Goal: Navigation & Orientation: Find specific page/section

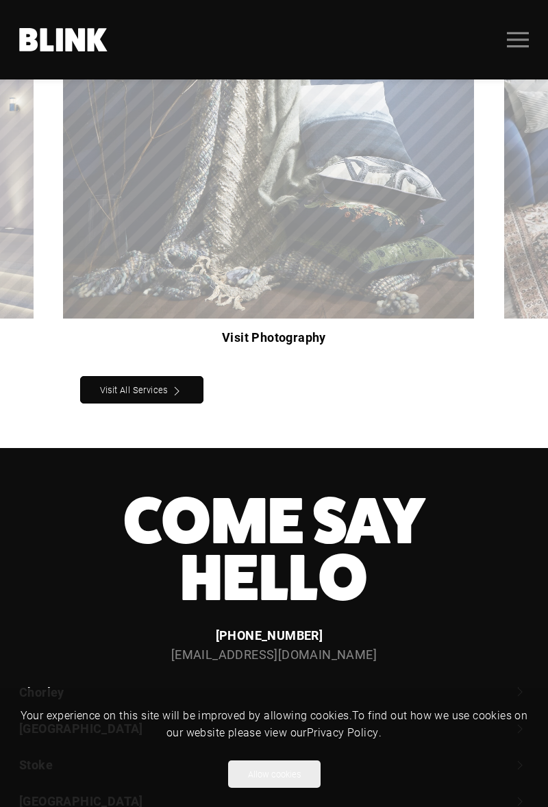
scroll to position [1498, 0]
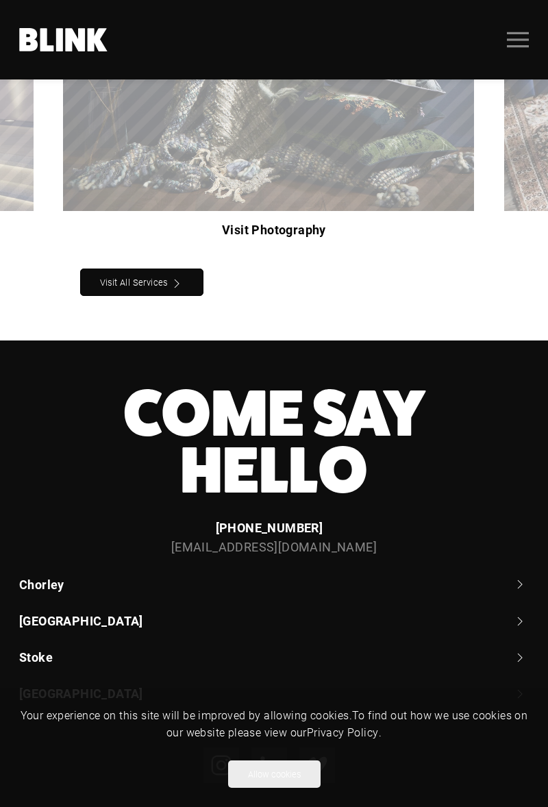
click at [522, 576] on link "Chorley" at bounding box center [274, 584] width 510 height 17
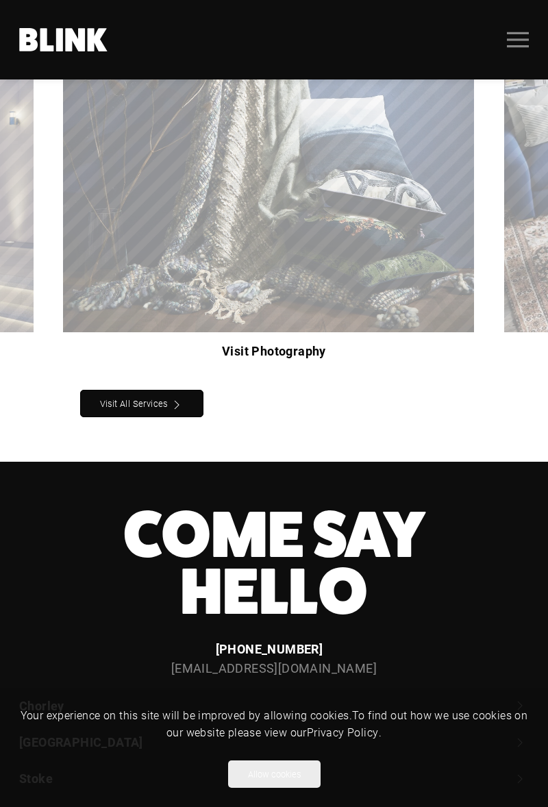
scroll to position [1498, 0]
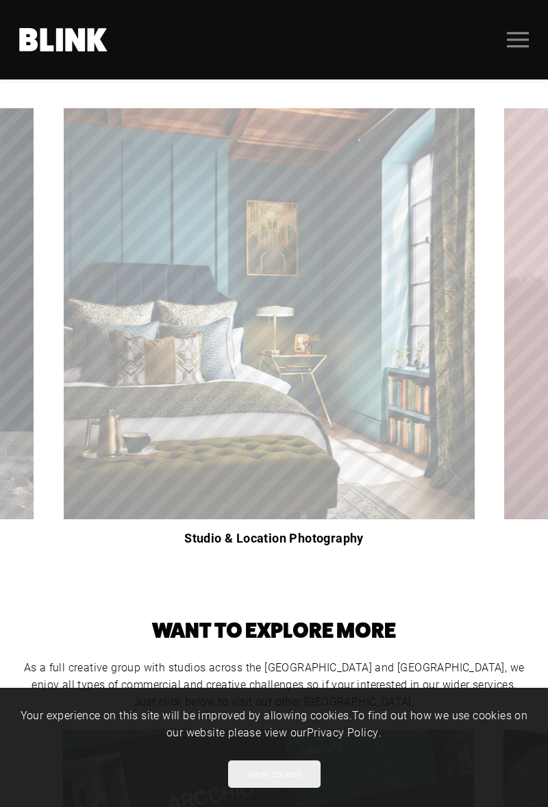
scroll to position [278, 0]
click at [306, 544] on h3 "Studio & Location Photography" at bounding box center [274, 538] width 422 height 19
click at [254, 529] on h3 "Studio & Location Photography" at bounding box center [274, 538] width 422 height 19
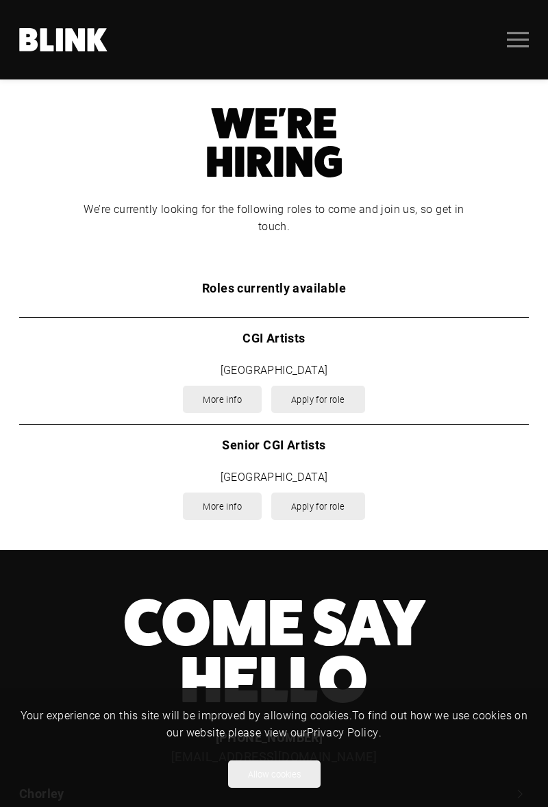
scroll to position [1444, 0]
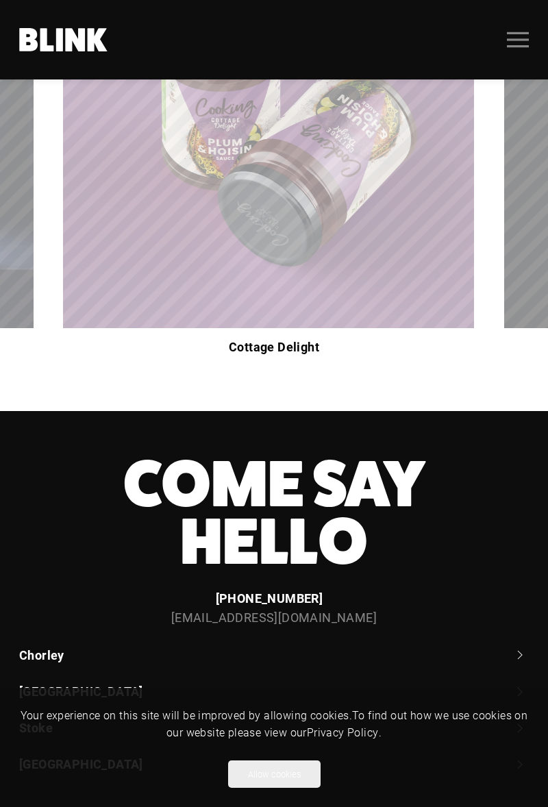
scroll to position [467, 0]
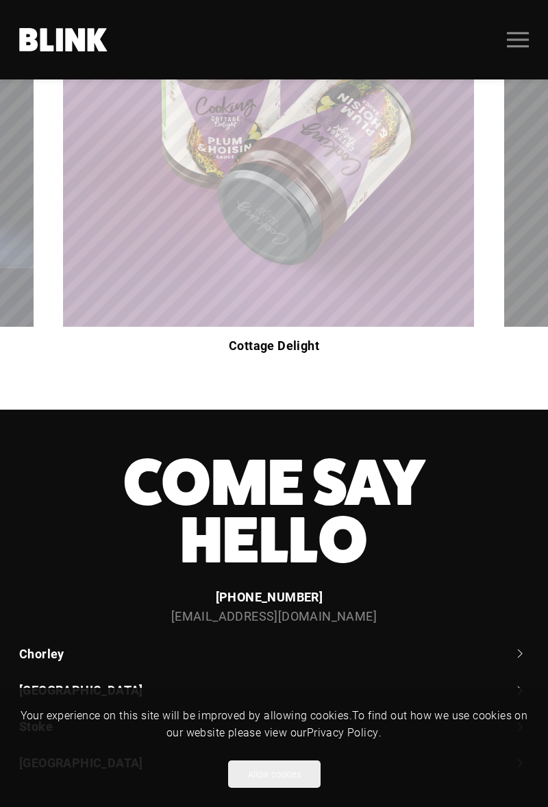
click at [53, 650] on link "Chorley" at bounding box center [274, 654] width 510 height 17
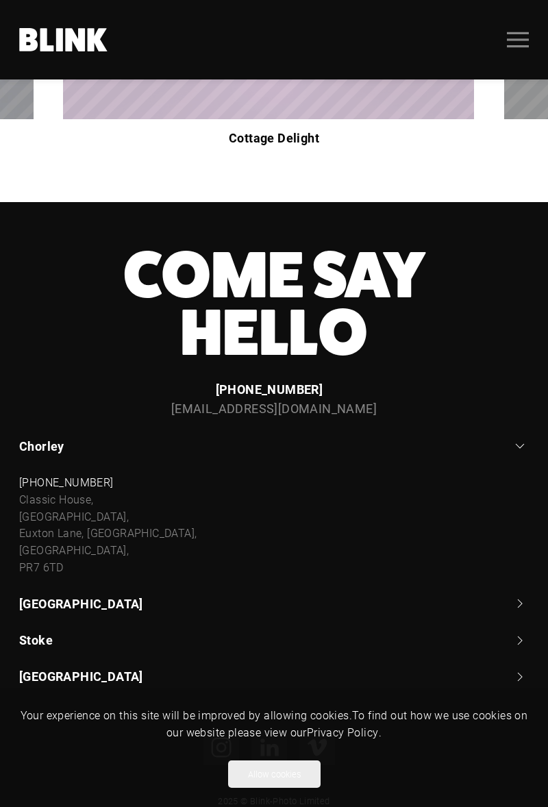
scroll to position [722, 0]
